Goal: Find specific page/section: Find specific page/section

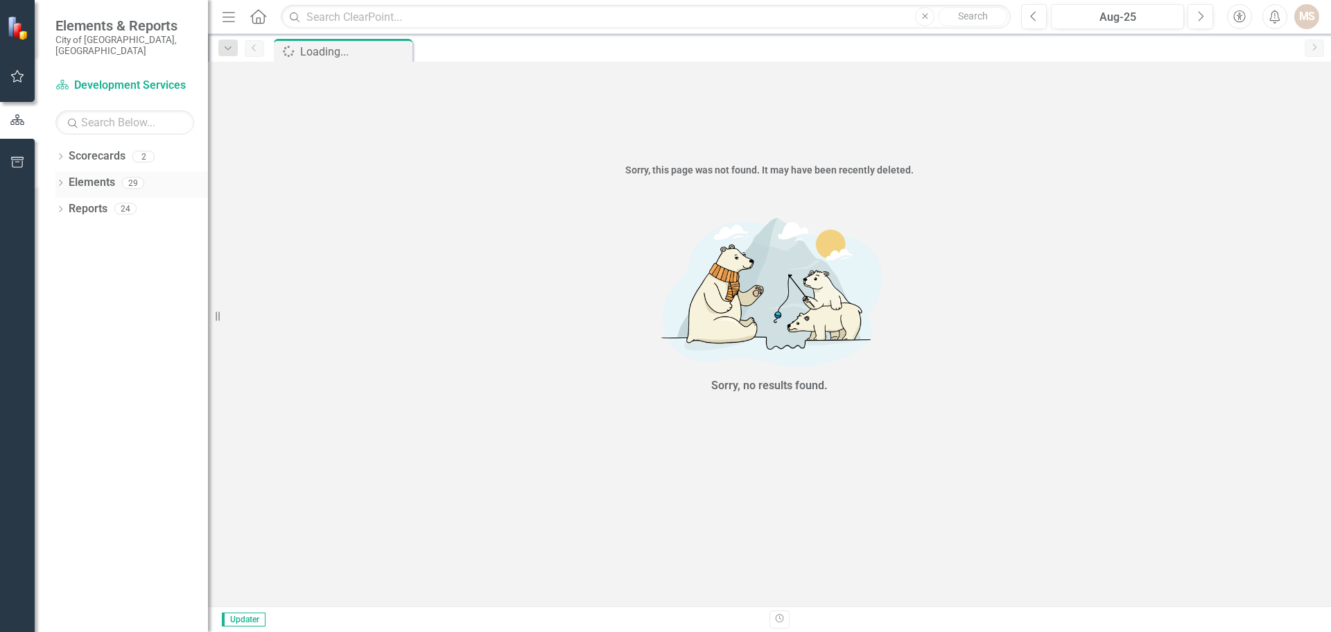
click at [61, 180] on icon at bounding box center [60, 183] width 3 height 6
click at [68, 258] on icon at bounding box center [67, 261] width 3 height 6
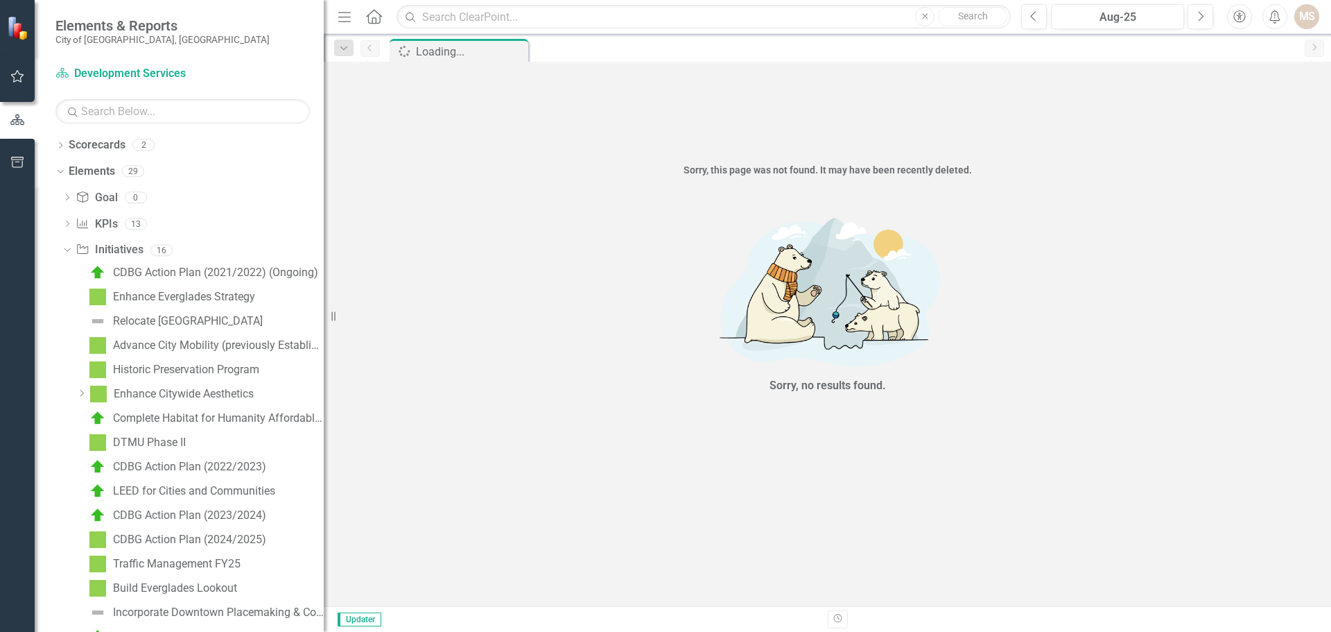
drag, startPoint x: 223, startPoint y: 316, endPoint x: 324, endPoint y: 321, distance: 100.6
click at [324, 321] on div "Resize" at bounding box center [329, 316] width 11 height 632
click at [205, 293] on div "Enhance Everglades Strategy" at bounding box center [184, 297] width 142 height 12
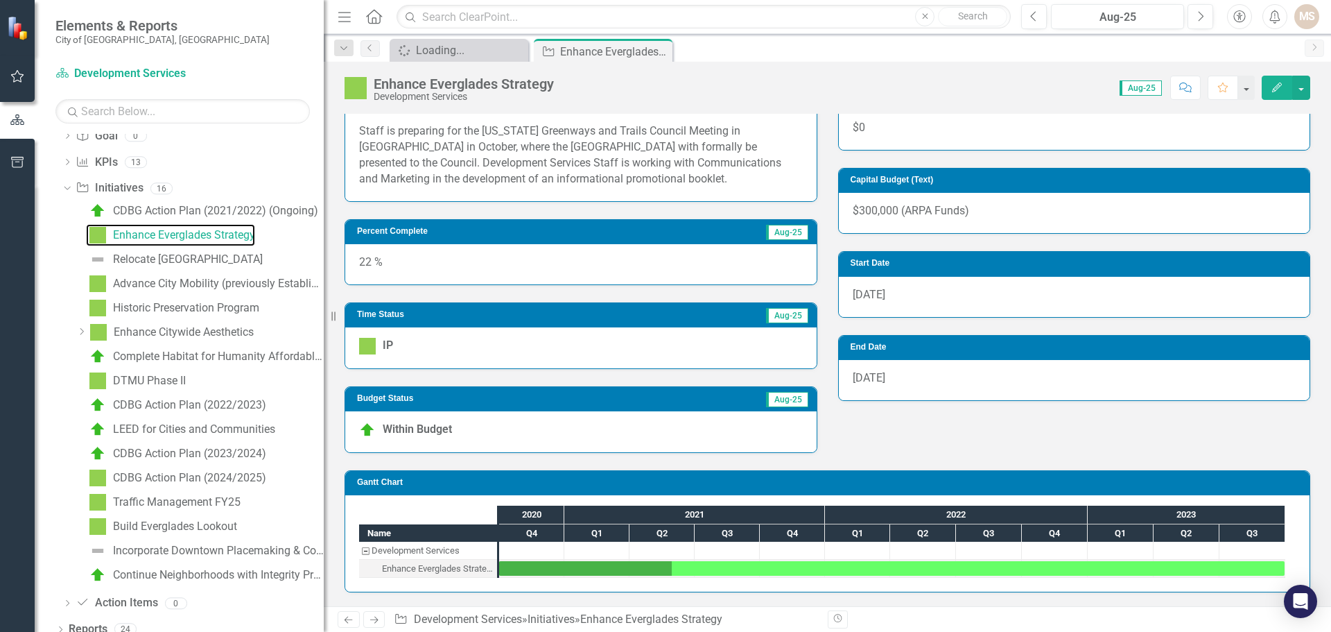
scroll to position [74, 0]
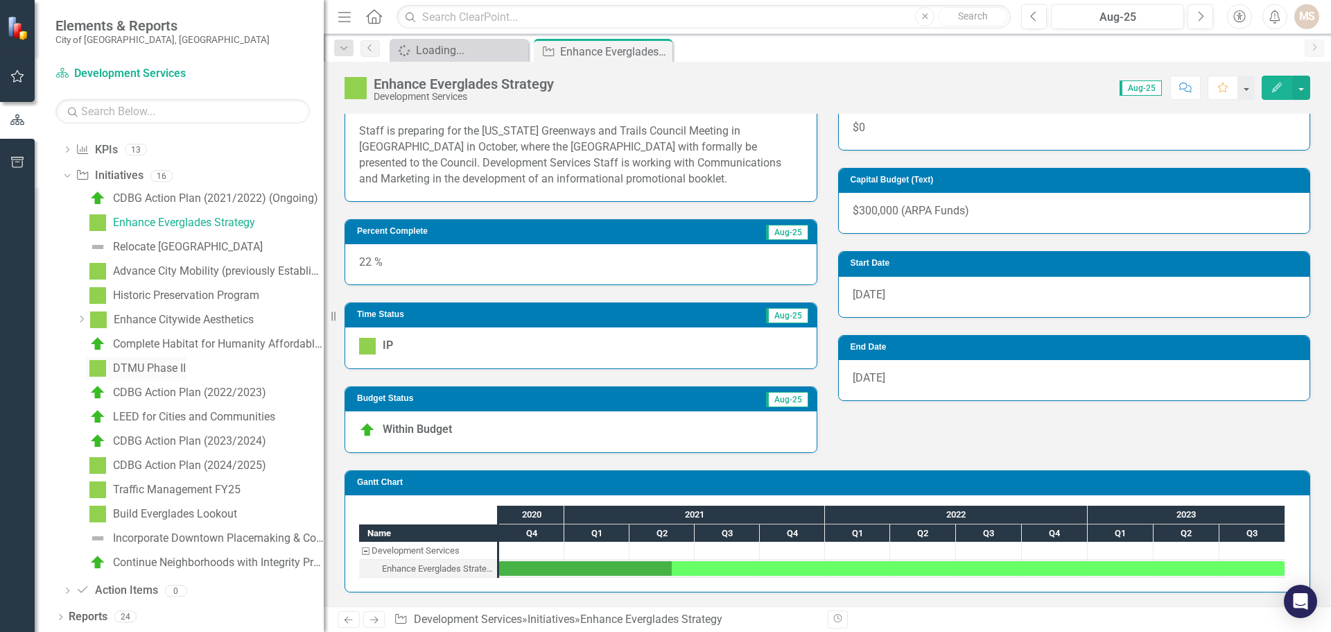
click at [144, 362] on div "DTMU Phase II" at bounding box center [149, 368] width 73 height 12
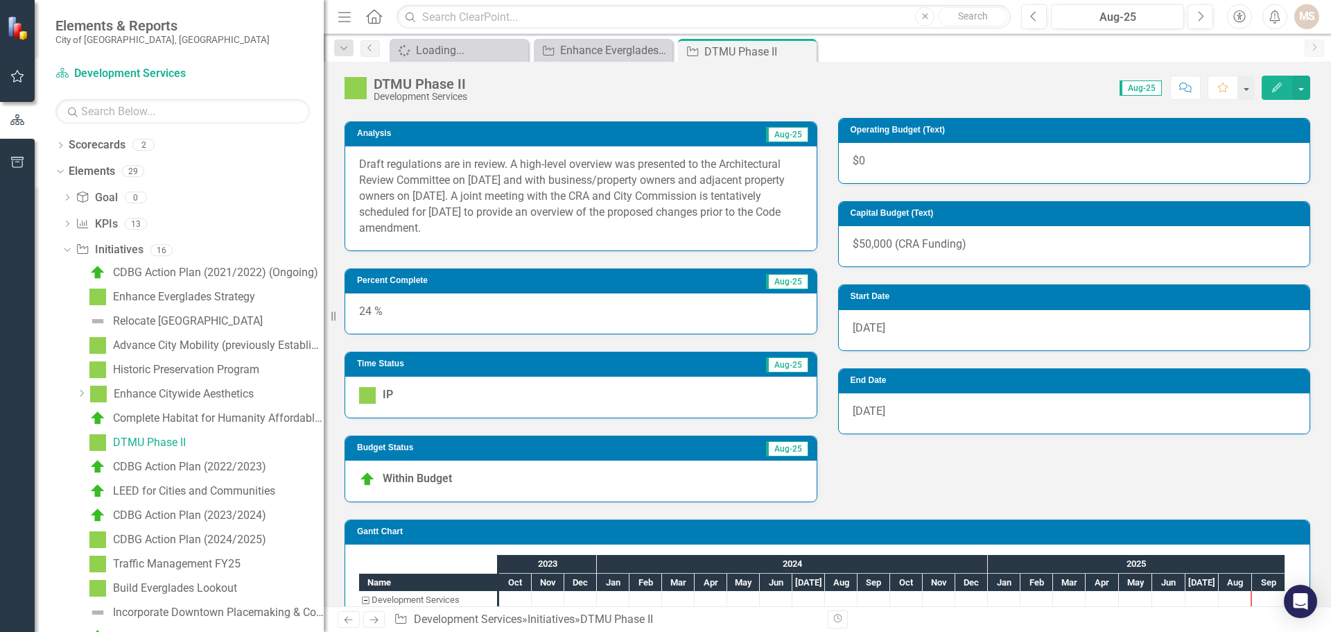
scroll to position [327, 0]
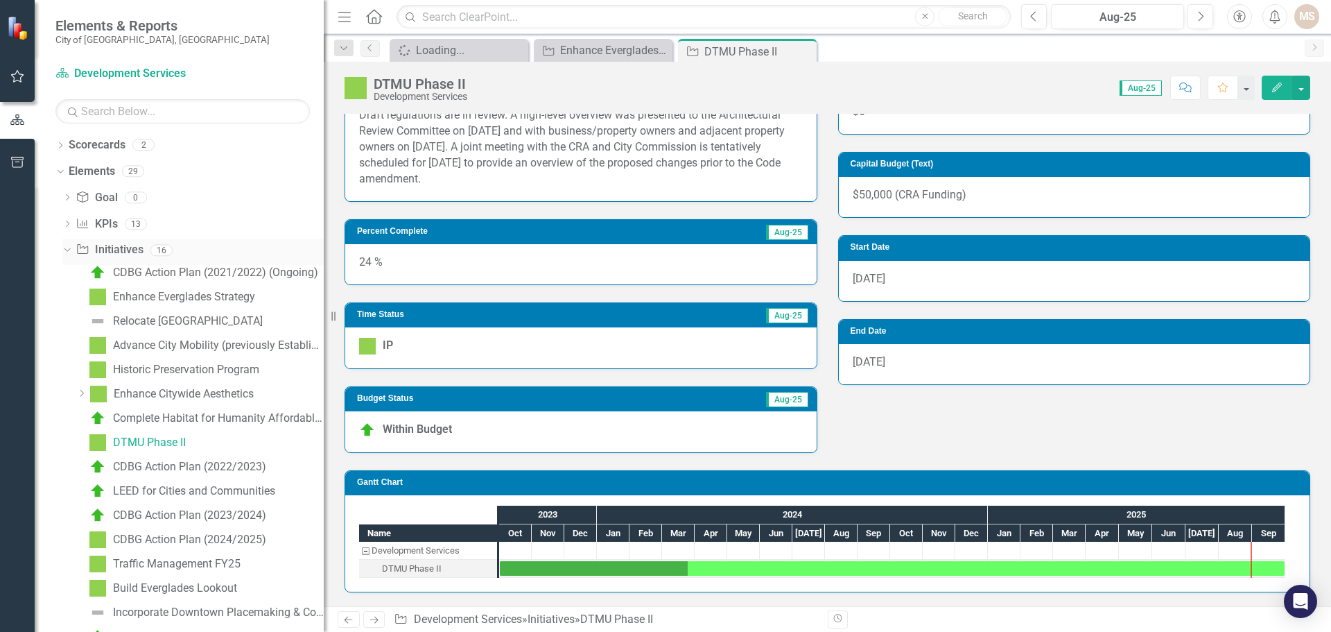
click at [66, 248] on icon "Dropdown" at bounding box center [66, 250] width 8 height 10
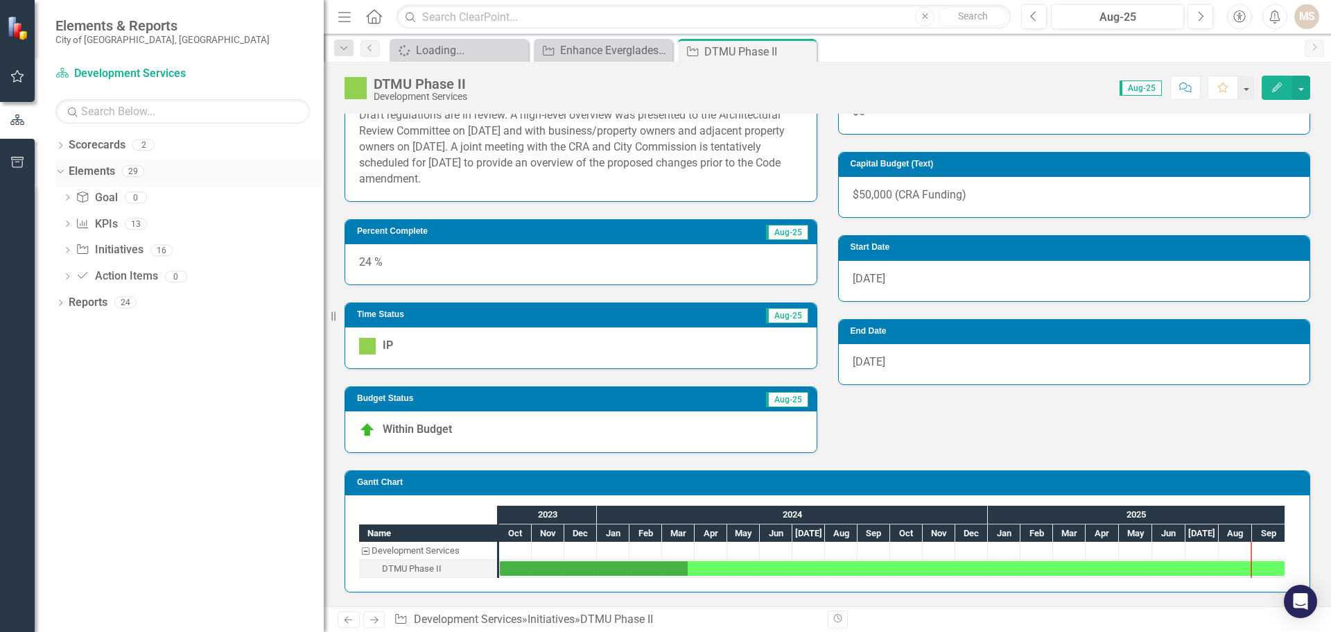
click at [61, 170] on icon "Dropdown" at bounding box center [59, 171] width 8 height 10
click at [58, 197] on icon "Dropdown" at bounding box center [60, 199] width 10 height 8
click at [65, 328] on icon "Dropdown" at bounding box center [67, 328] width 10 height 8
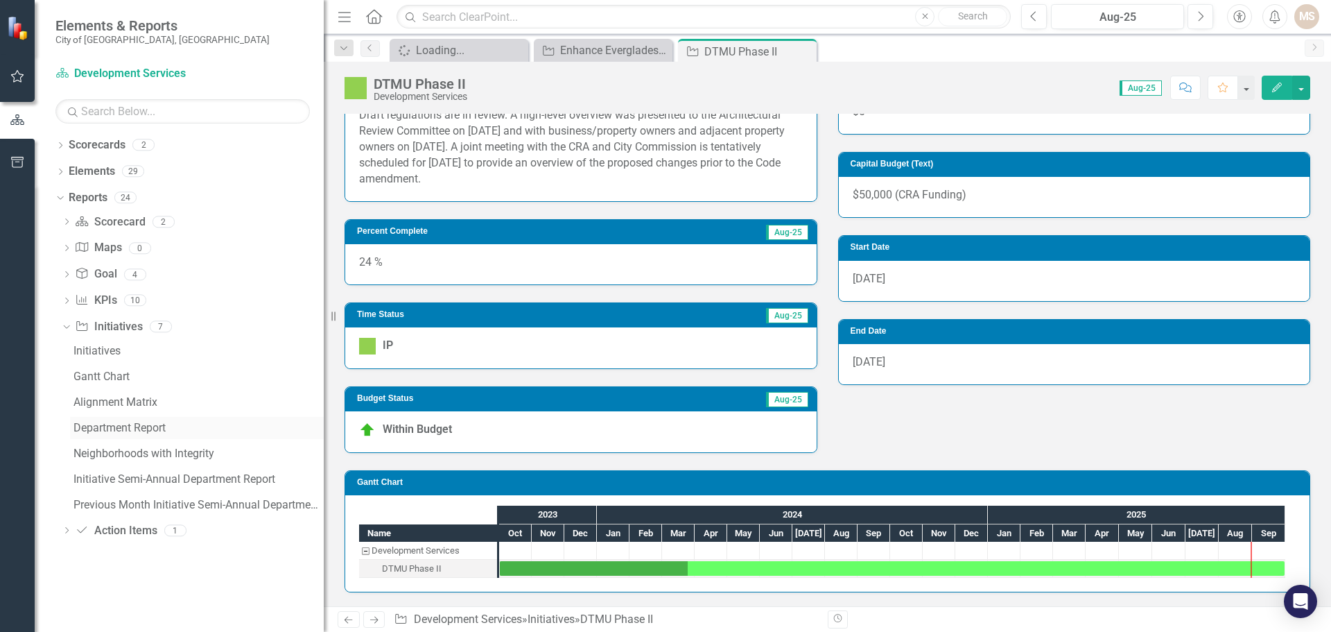
click at [104, 427] on div "Department Report" at bounding box center [198, 428] width 250 height 12
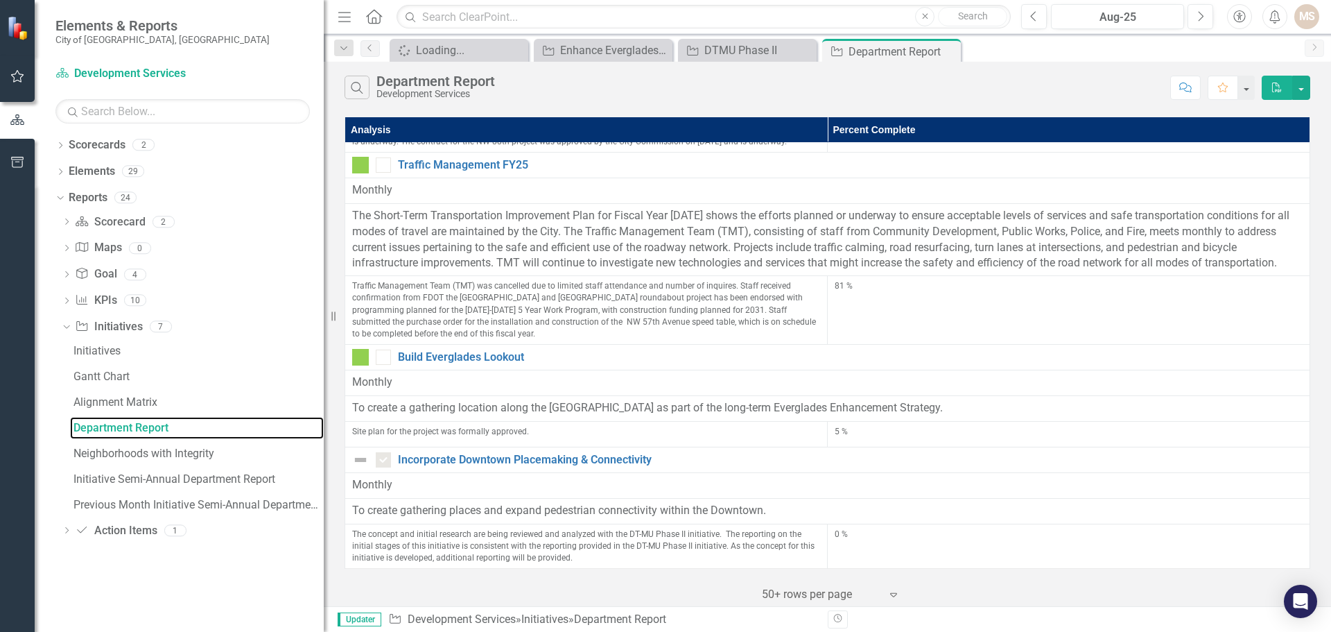
scroll to position [1459, 0]
click at [946, 49] on icon "Close" at bounding box center [948, 51] width 14 height 11
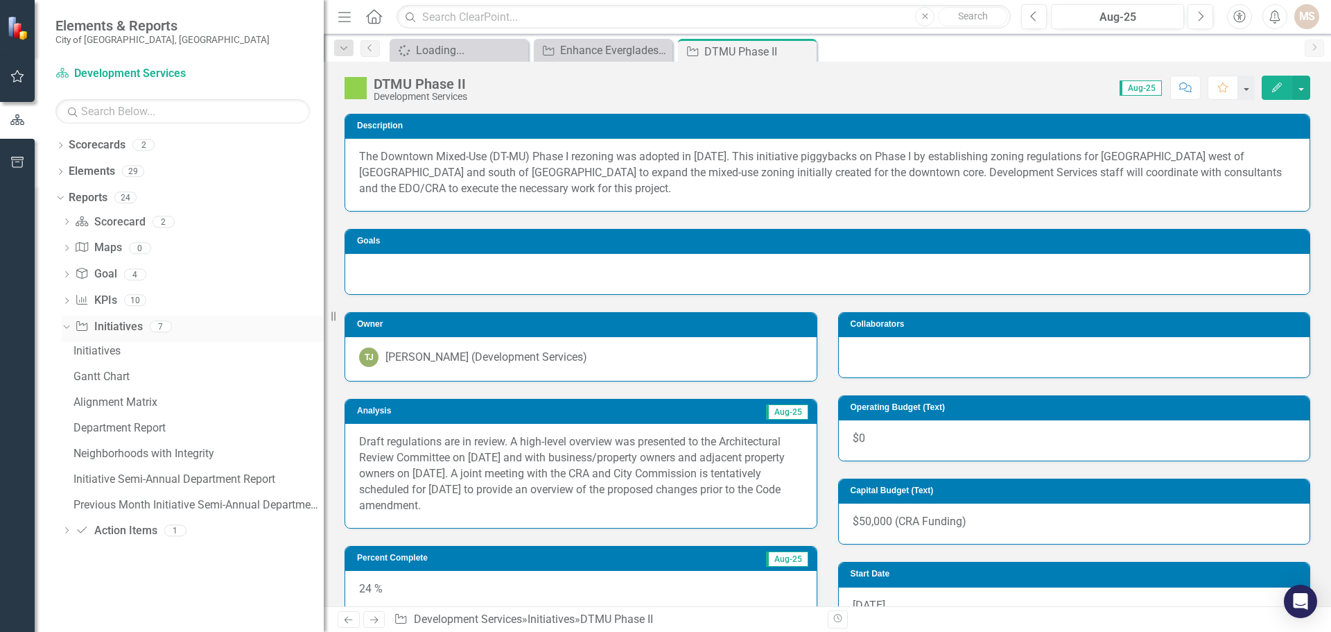
click at [64, 322] on icon "Dropdown" at bounding box center [65, 326] width 8 height 10
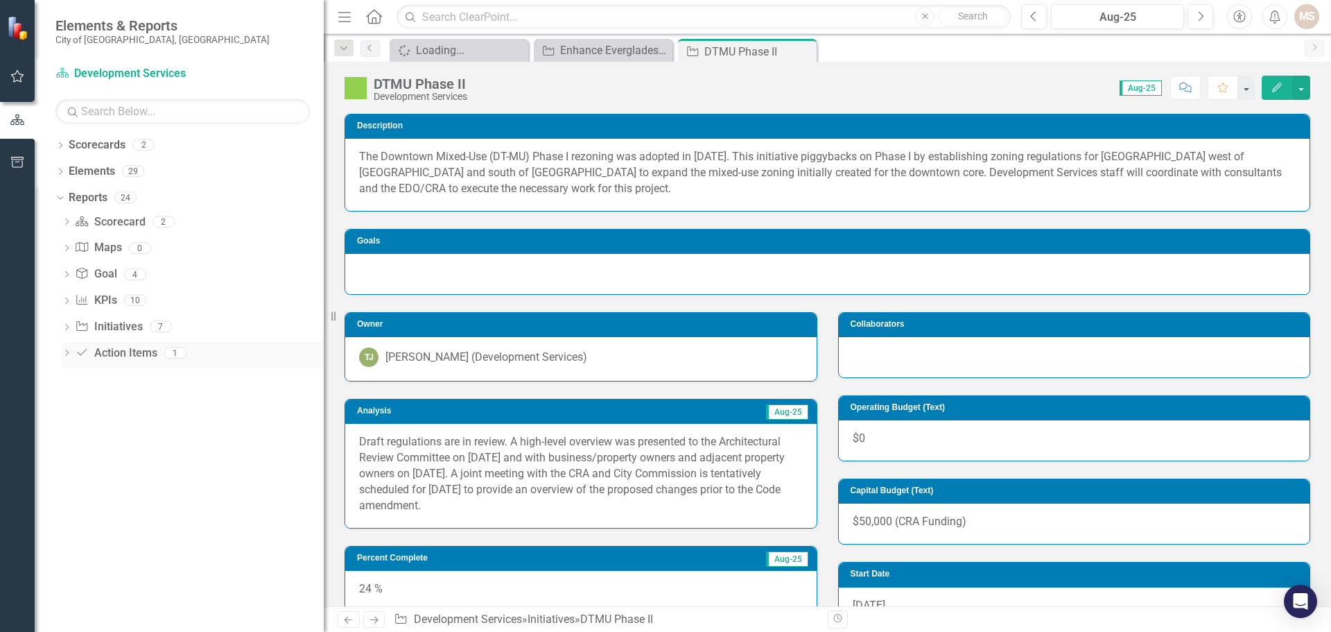
click at [80, 354] on icon at bounding box center [82, 352] width 10 height 6
click at [64, 349] on div "Dropdown" at bounding box center [67, 355] width 10 height 12
click at [119, 377] on div "Action Items" at bounding box center [198, 377] width 250 height 12
